Goal: Information Seeking & Learning: Find contact information

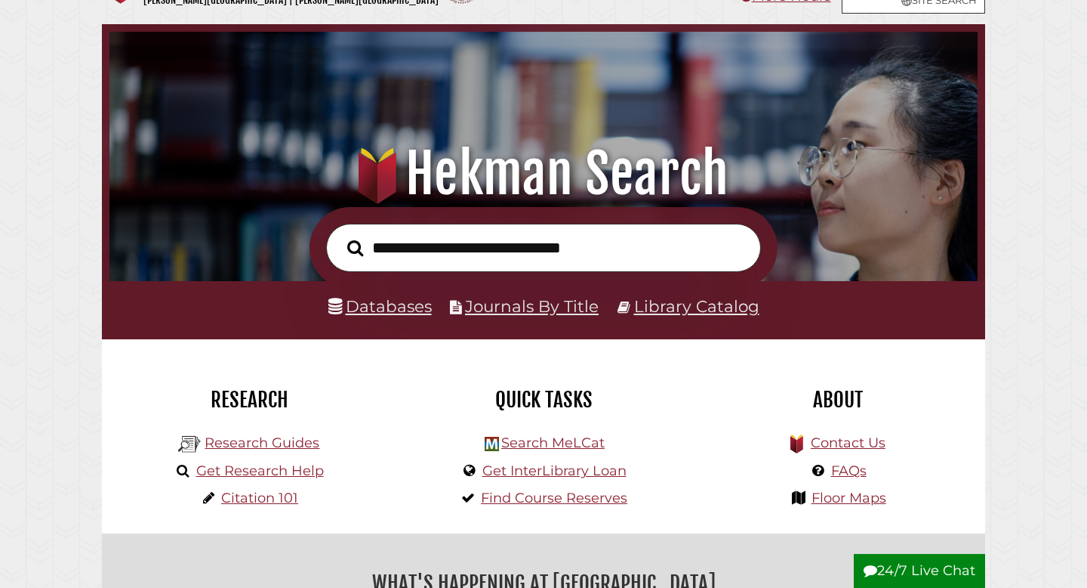
scroll to position [54, 0]
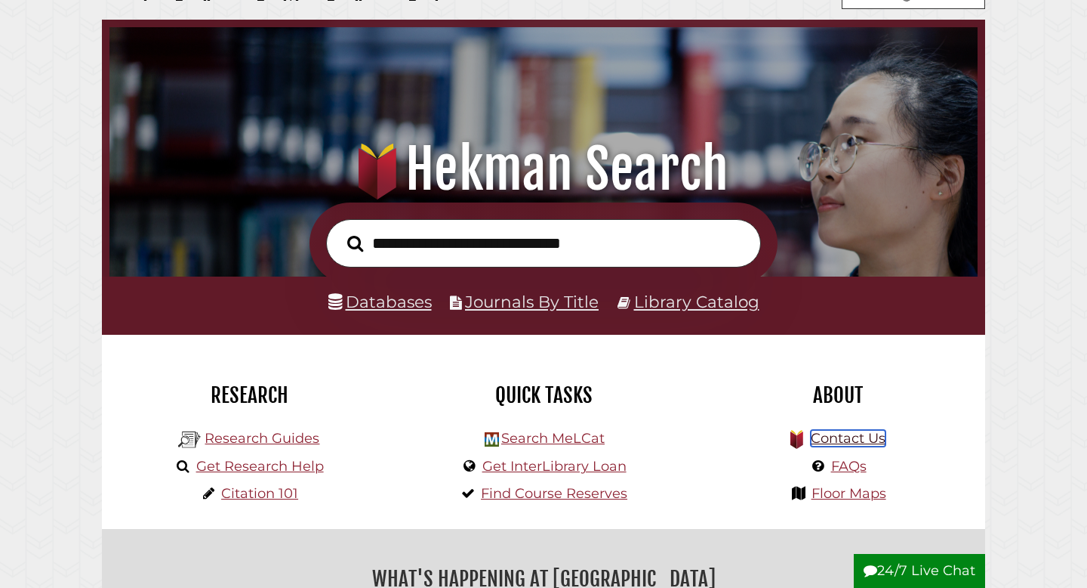
click at [870, 441] on link "Contact Us" at bounding box center [848, 438] width 75 height 17
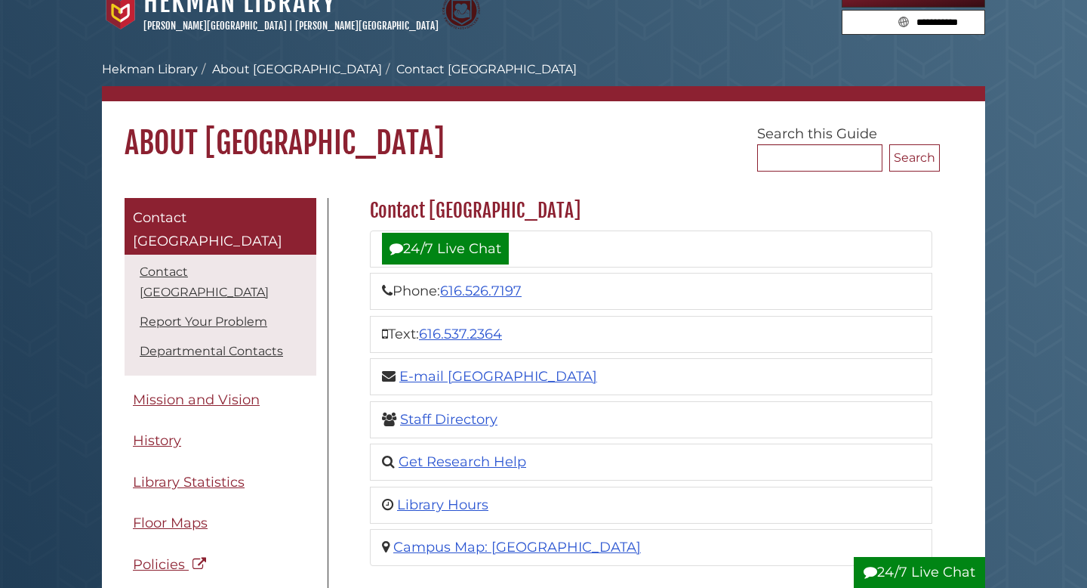
scroll to position [25, 0]
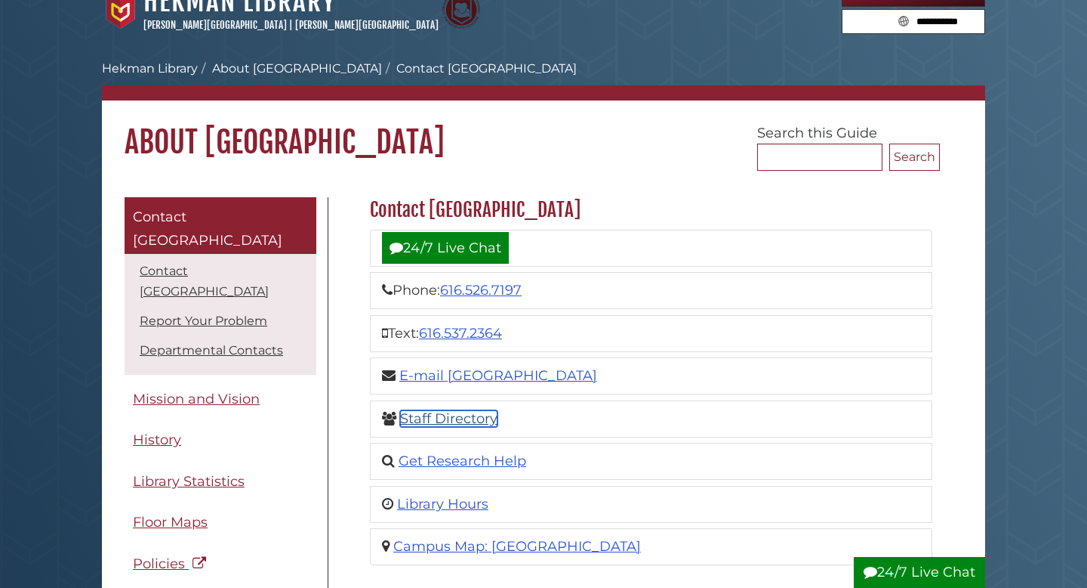
click at [433, 416] on link "Staff Directory" at bounding box center [448, 418] width 97 height 17
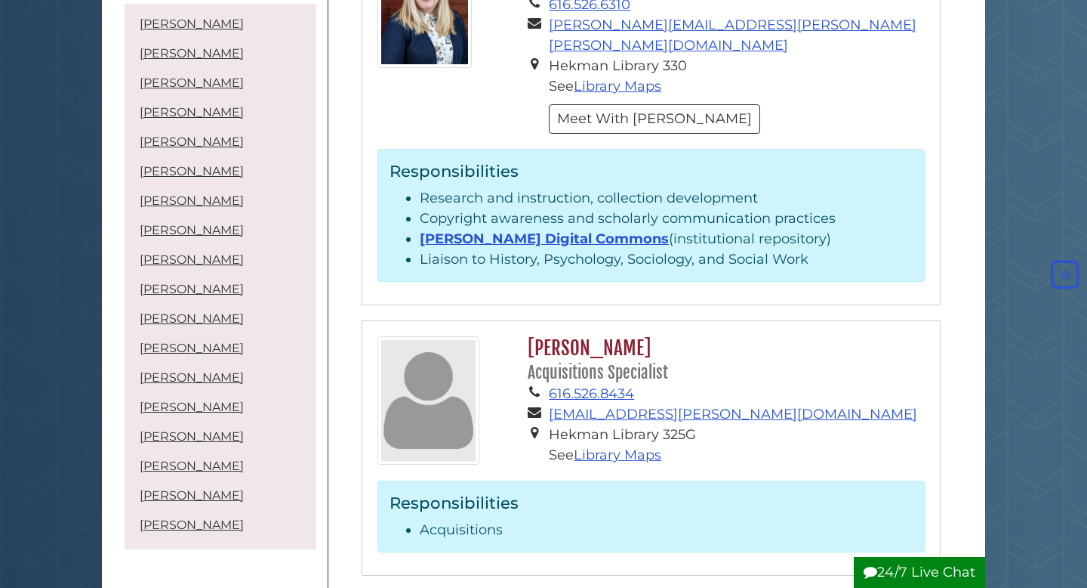
scroll to position [304, 0]
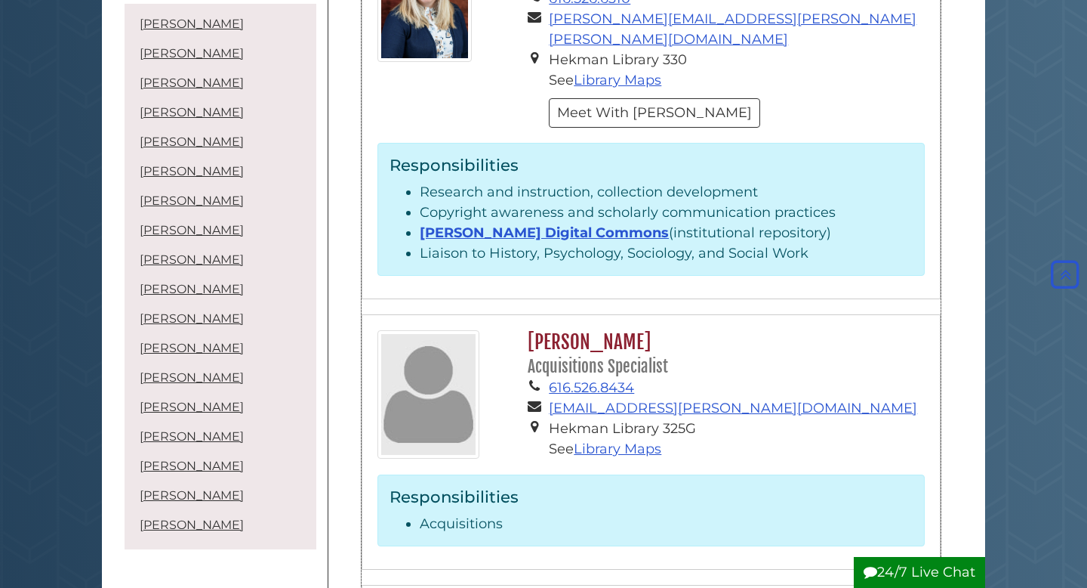
drag, startPoint x: 642, startPoint y: 319, endPoint x: 526, endPoint y: 329, distance: 115.9
click at [526, 330] on h2 "Jessica Dickson Acquisitions Specialist" at bounding box center [722, 354] width 405 height 48
copy h2 "Jessica Dickson"
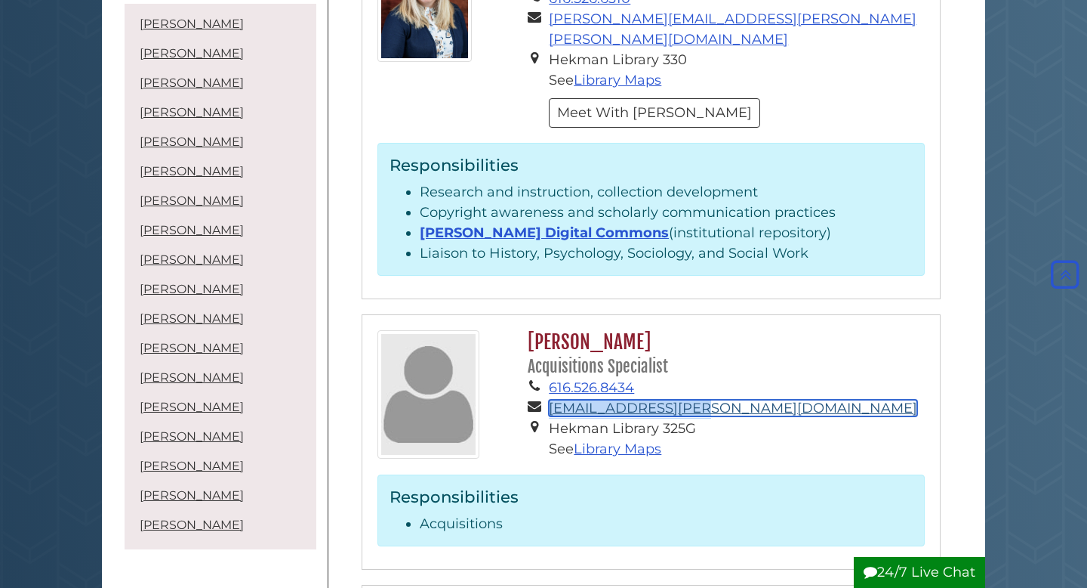
copy link "jdickson@calvin.edu"
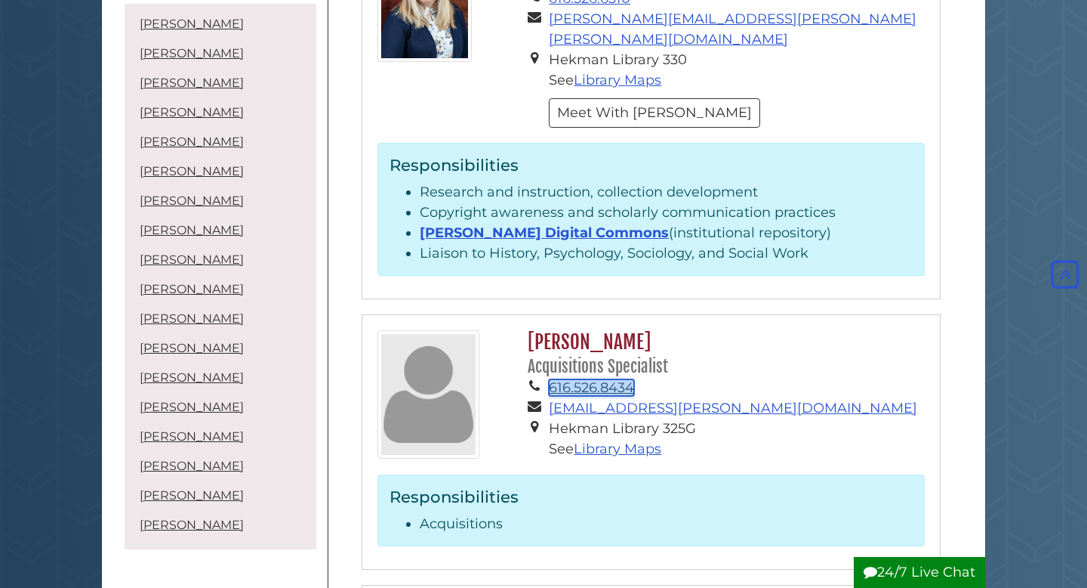
copy link "616.526.8434"
